Goal: Task Accomplishment & Management: Manage account settings

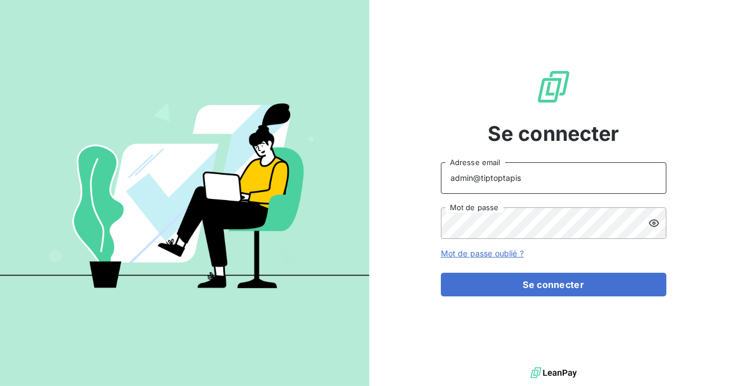
click at [518, 178] on input "admin@tiptoptapis" at bounding box center [553, 178] width 225 height 32
type input "admin@metenergiefrance"
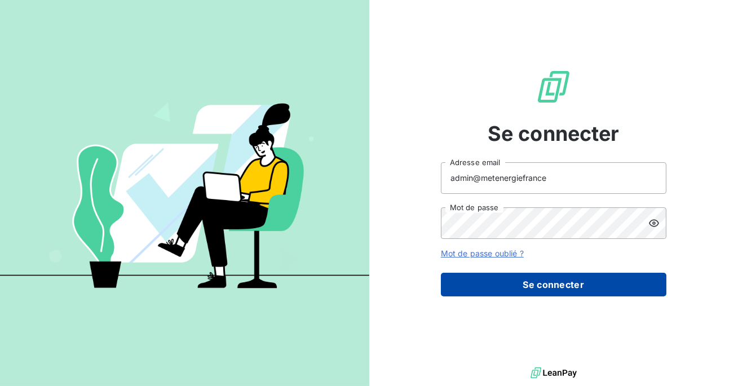
click at [529, 285] on button "Se connecter" at bounding box center [553, 285] width 225 height 24
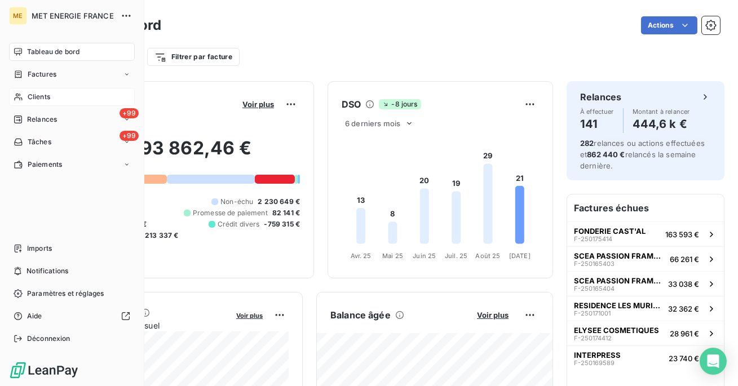
click at [42, 93] on span "Clients" at bounding box center [39, 97] width 23 height 10
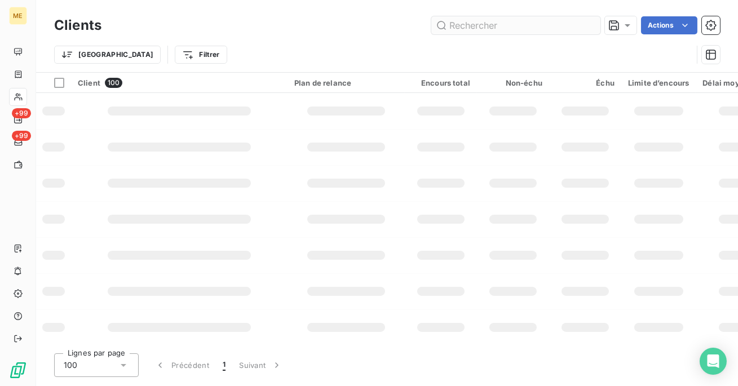
click at [535, 23] on input "text" at bounding box center [515, 25] width 169 height 18
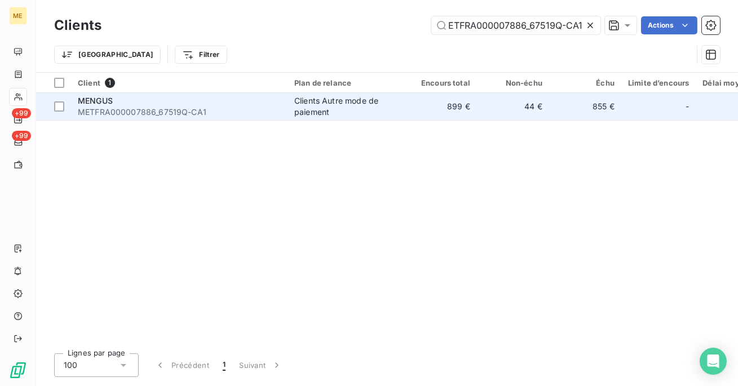
type input "METFRA000007886_67519Q-CA1"
click at [409, 98] on td "899 €" at bounding box center [441, 106] width 72 height 27
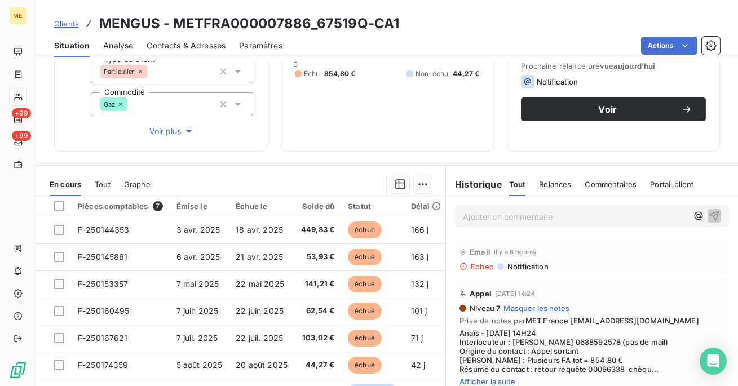
scroll to position [207, 0]
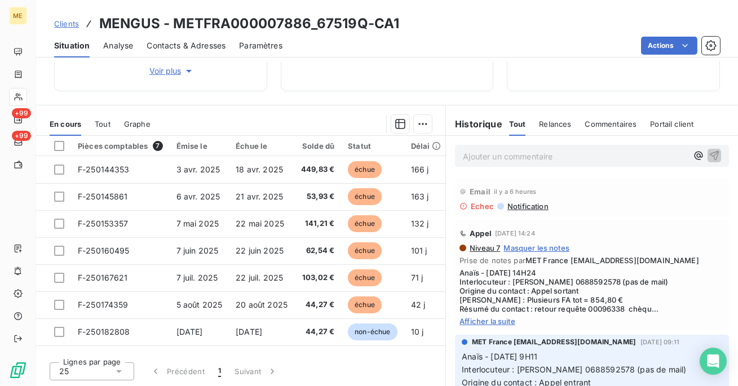
click at [548, 124] on span "Relances" at bounding box center [555, 123] width 32 height 9
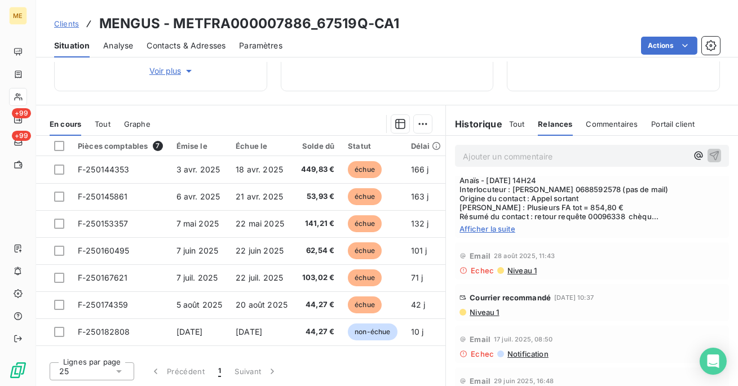
scroll to position [94, 0]
click at [520, 269] on span "Niveau 1" at bounding box center [521, 269] width 30 height 9
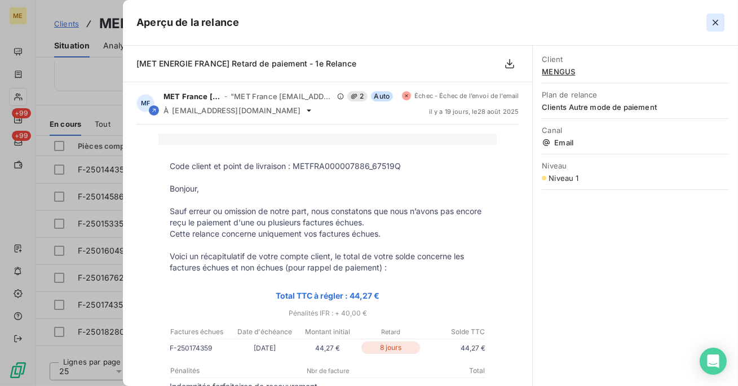
click at [713, 20] on icon "button" at bounding box center [714, 22] width 11 height 11
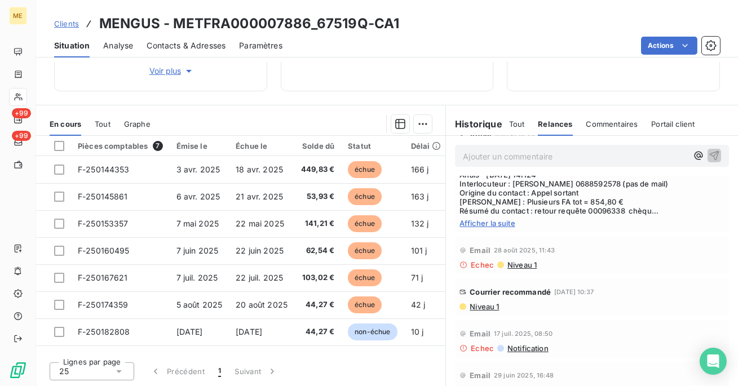
scroll to position [99, 0]
click at [478, 304] on span "Niveau 1" at bounding box center [483, 305] width 30 height 9
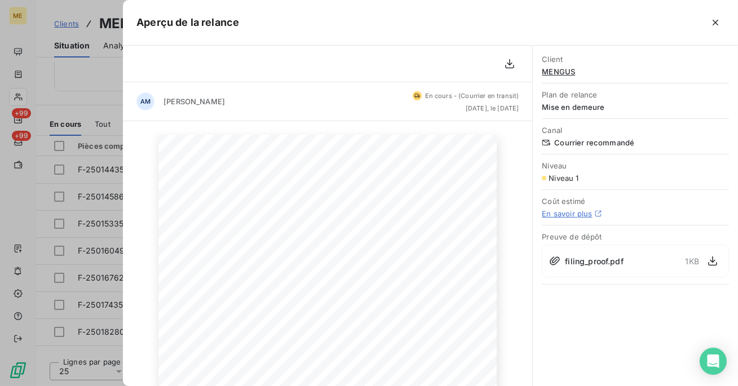
click at [94, 80] on div at bounding box center [369, 193] width 738 height 386
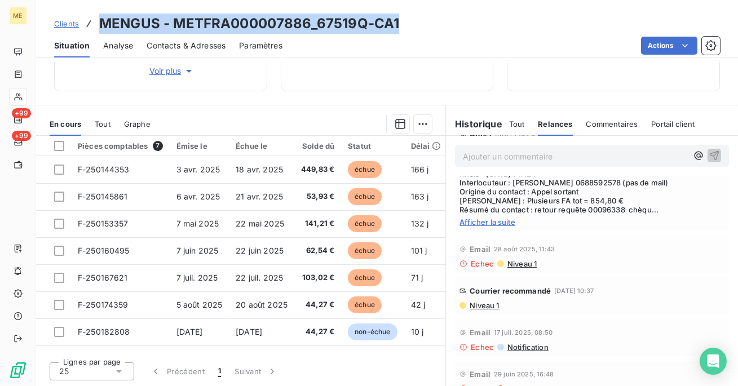
drag, startPoint x: 400, startPoint y: 20, endPoint x: 98, endPoint y: 24, distance: 302.0
click at [98, 21] on div "Clients MENGUS - METFRA000007886_67519Q-CA1" at bounding box center [387, 24] width 702 height 20
copy h3 "MENGUS - METFRA000007886_67519Q-CA1"
click at [486, 307] on span "Niveau 1" at bounding box center [483, 305] width 30 height 9
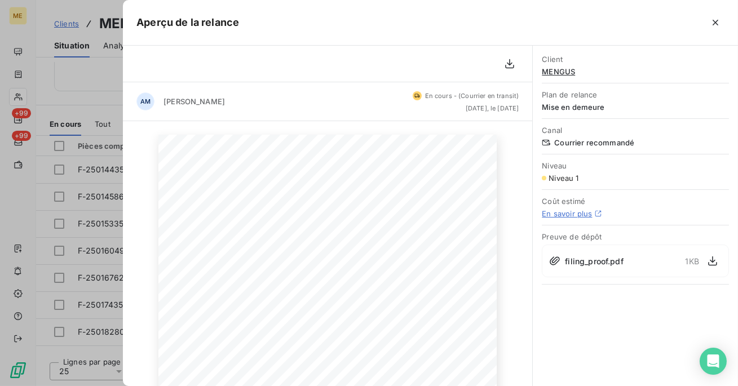
click at [578, 261] on span "filing_proof.pdf" at bounding box center [594, 261] width 58 height 12
click at [709, 259] on icon "button" at bounding box center [712, 260] width 11 height 11
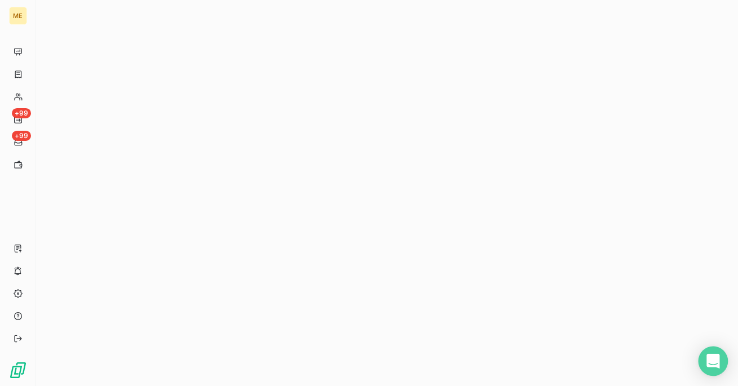
click at [716, 359] on icon "Open Intercom Messenger" at bounding box center [712, 361] width 13 height 15
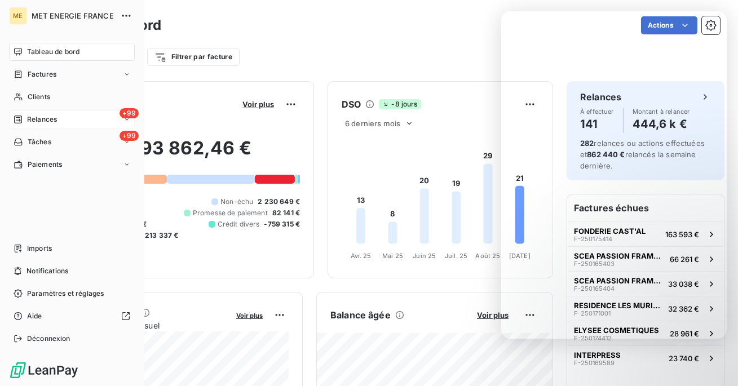
click at [32, 118] on span "Relances" at bounding box center [42, 119] width 30 height 10
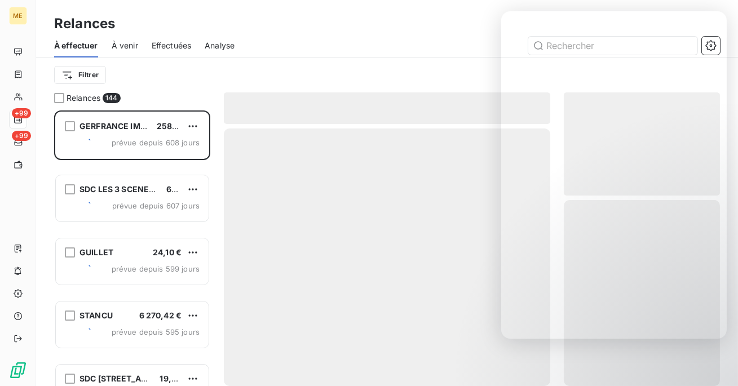
scroll to position [276, 156]
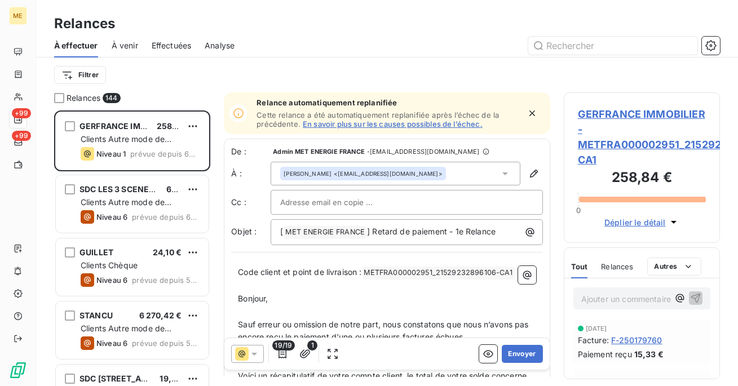
click at [123, 46] on span "À venir" at bounding box center [125, 45] width 26 height 11
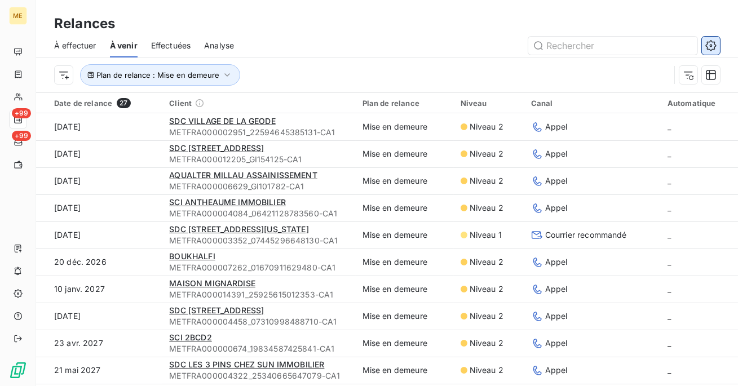
click at [709, 43] on icon "button" at bounding box center [710, 45] width 11 height 11
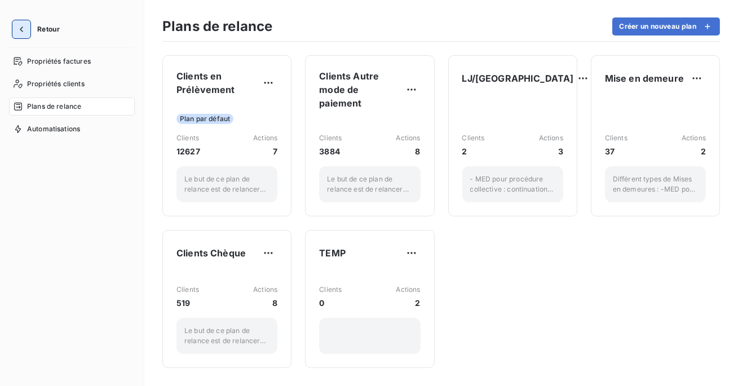
click at [21, 20] on button "button" at bounding box center [21, 29] width 18 height 18
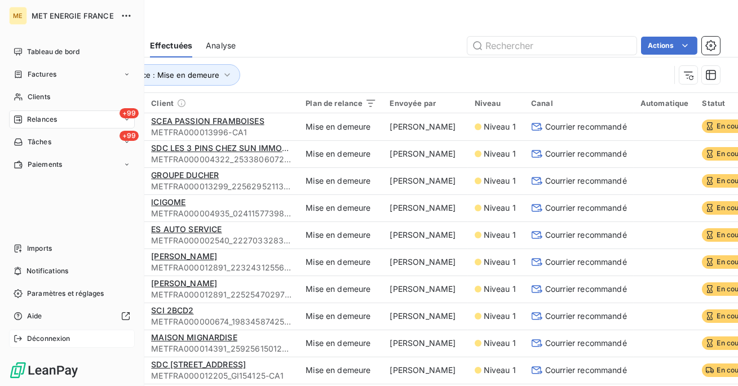
click at [32, 336] on span "Déconnexion" at bounding box center [48, 339] width 43 height 10
